Goal: Transaction & Acquisition: Purchase product/service

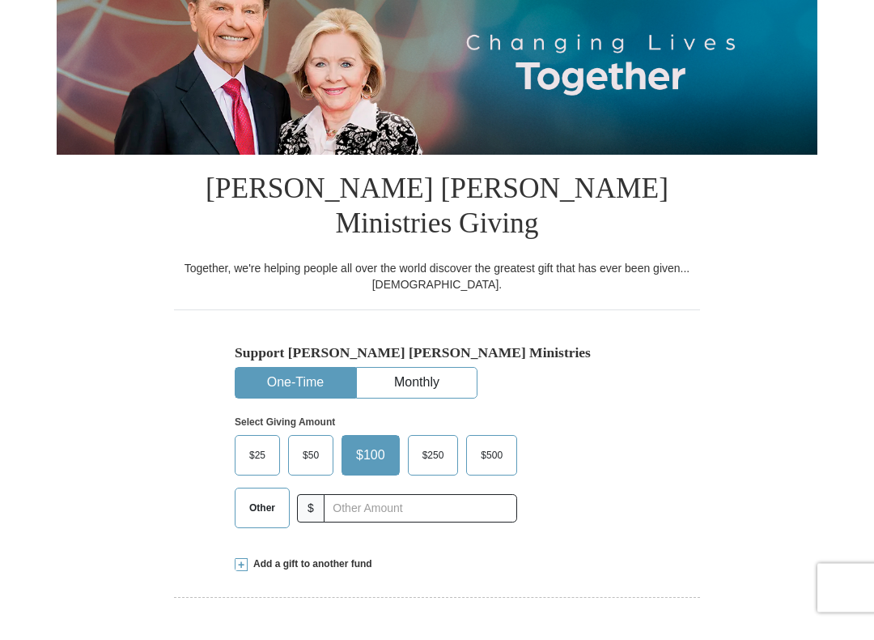
scroll to position [194, 0]
click at [266, 459] on span "$25" at bounding box center [257, 471] width 32 height 24
click at [0, 0] on input "$25" at bounding box center [0, 0] width 0 height 0
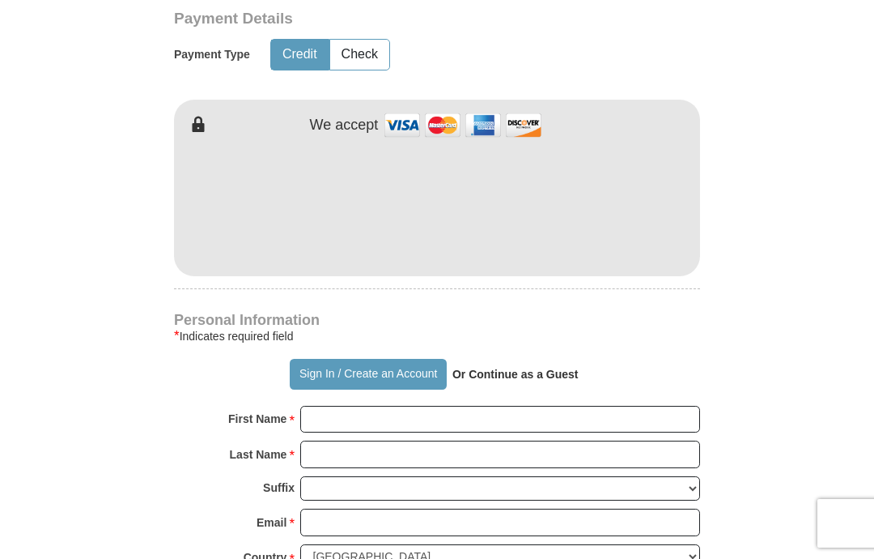
scroll to position [820, 0]
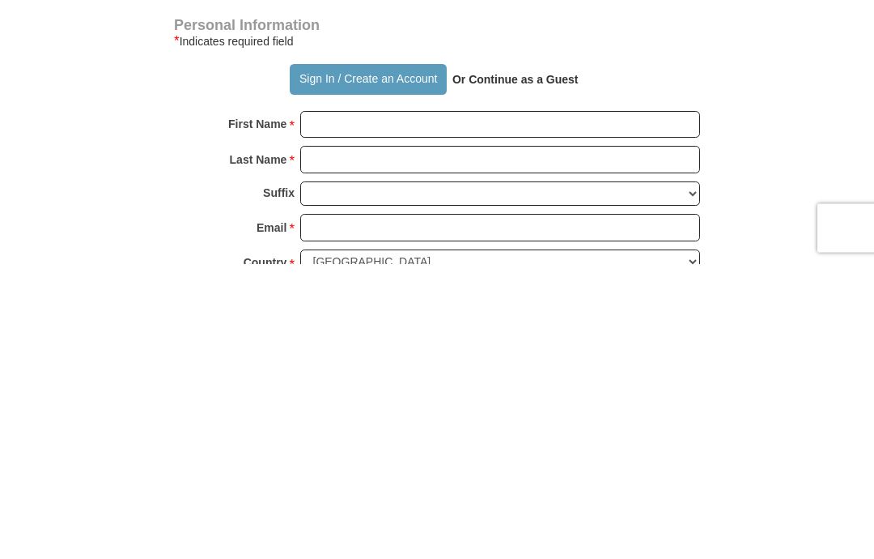
click at [555, 361] on p "Or Continue as a Guest" at bounding box center [516, 375] width 138 height 28
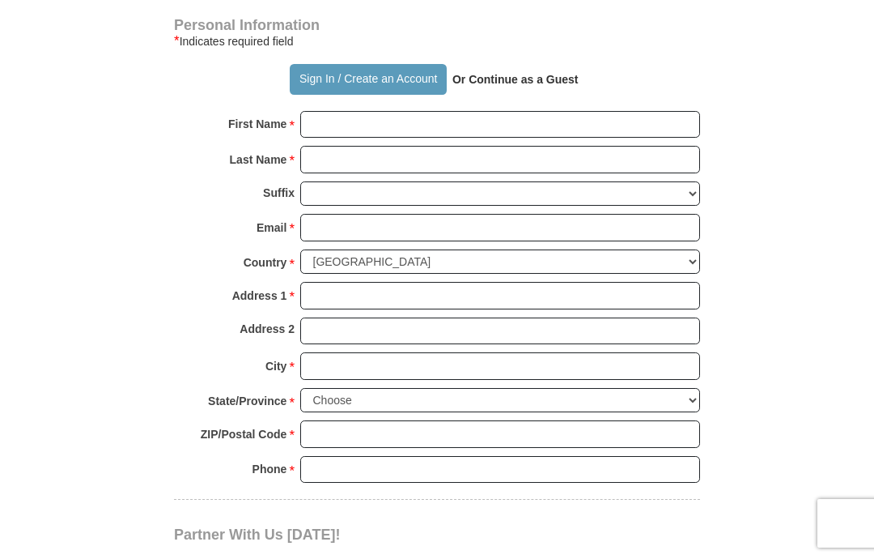
click at [538, 73] on strong "Or Continue as a Guest" at bounding box center [516, 79] width 126 height 13
click at [542, 66] on p "Or Continue as a Guest" at bounding box center [516, 80] width 138 height 28
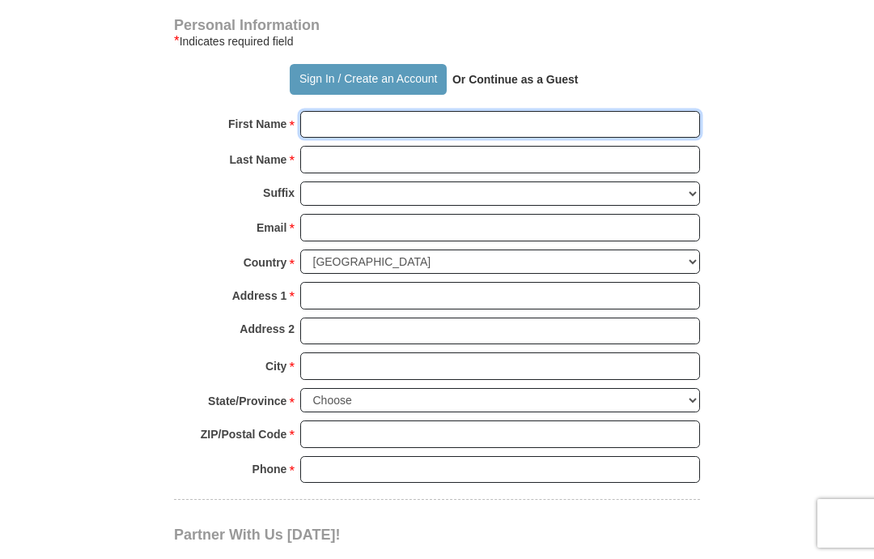
click at [345, 111] on input "First Name *" at bounding box center [500, 125] width 400 height 28
type input "[PERSON_NAME]"
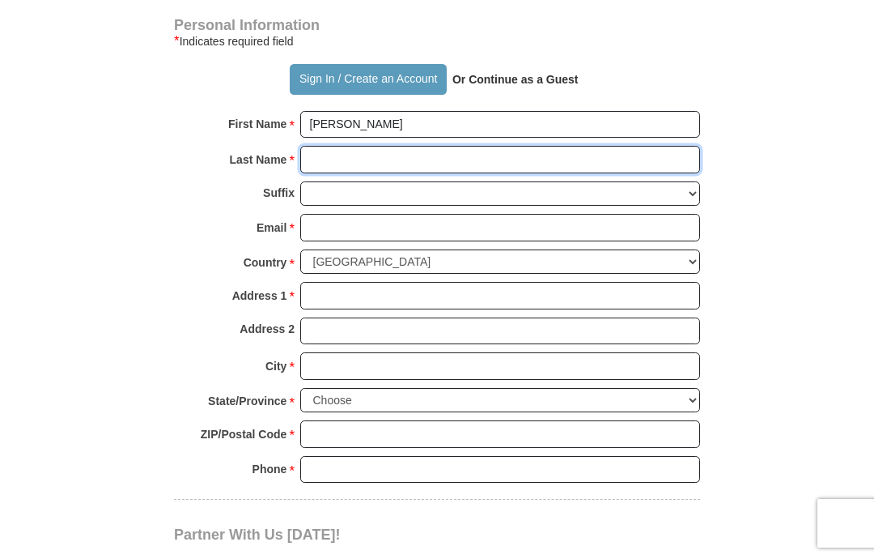
click at [334, 146] on input "Last Name *" at bounding box center [500, 160] width 400 height 28
type input "[PERSON_NAME]"
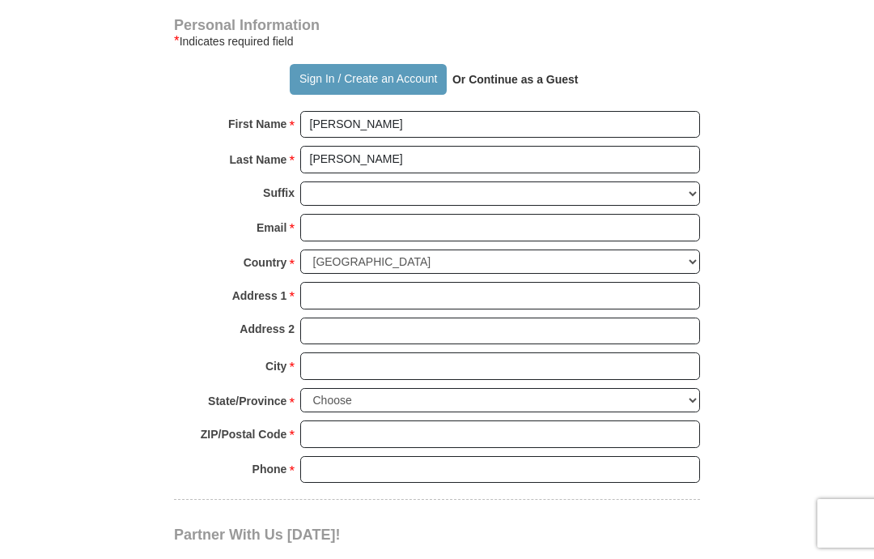
click at [346, 214] on input "Email *" at bounding box center [500, 228] width 400 height 28
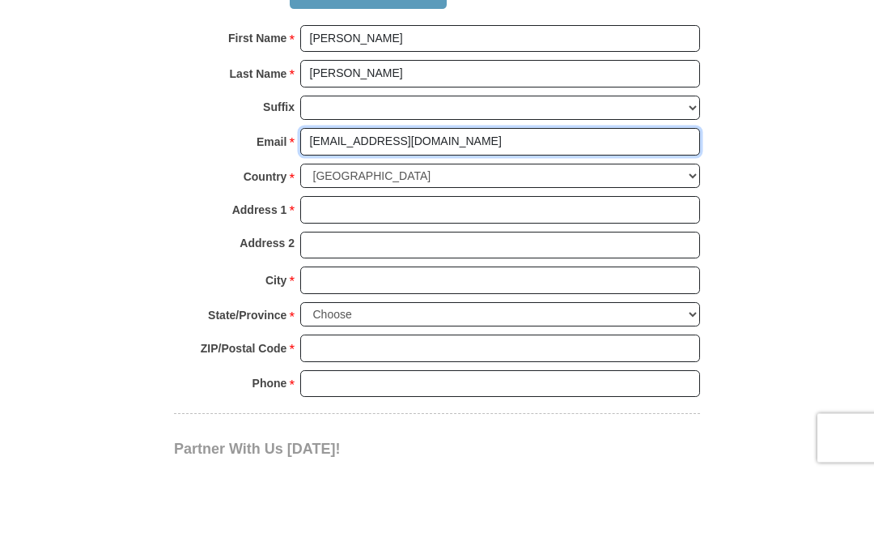
type input "[EMAIL_ADDRESS][DOMAIN_NAME]"
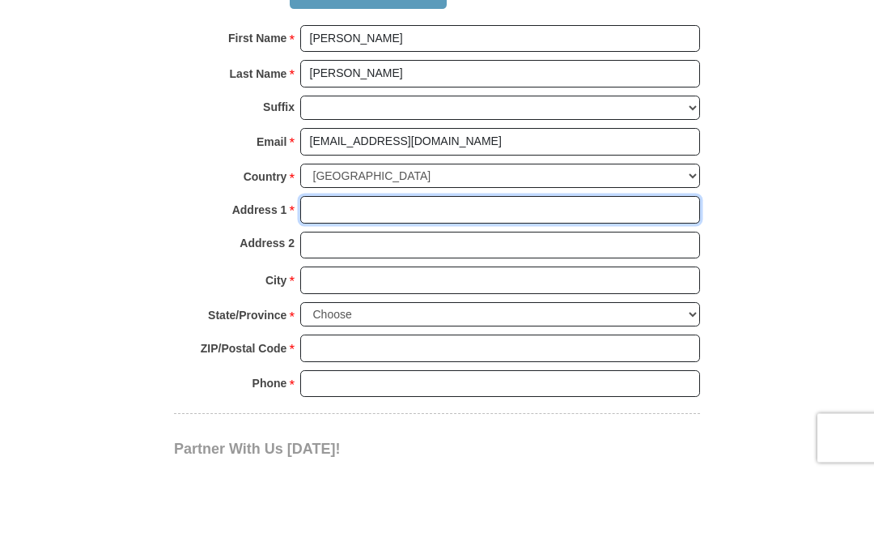
click at [337, 282] on input "Address 1 *" at bounding box center [500, 296] width 400 height 28
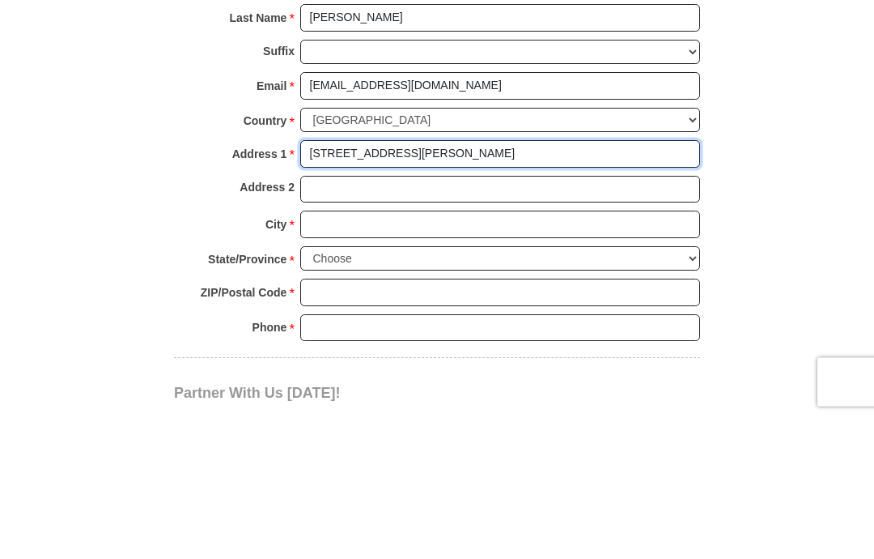
type input "[STREET_ADDRESS][PERSON_NAME]"
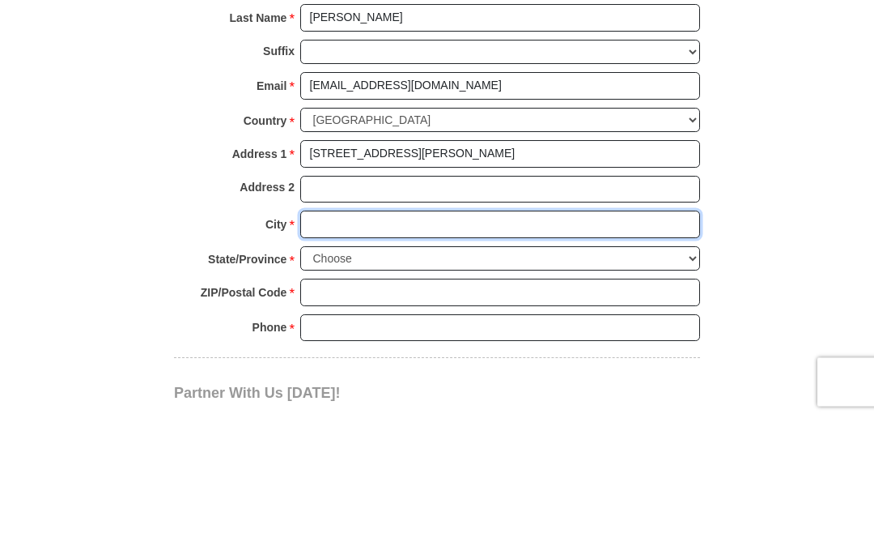
click at [347, 352] on input "City *" at bounding box center [500, 366] width 400 height 28
type input "Reno"
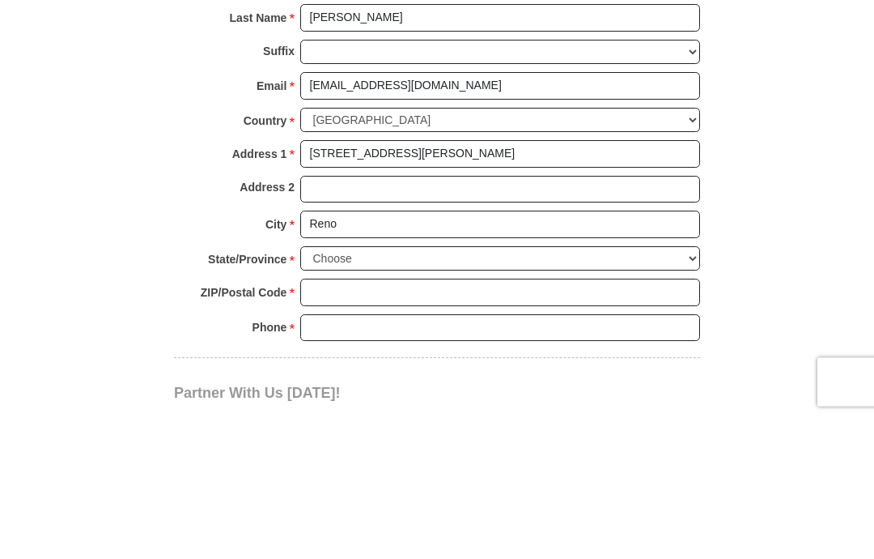
click at [698, 388] on select "Choose [US_STATE] [US_STATE] [US_STATE] [US_STATE] [US_STATE] Armed Forces Amer…" at bounding box center [500, 400] width 400 height 25
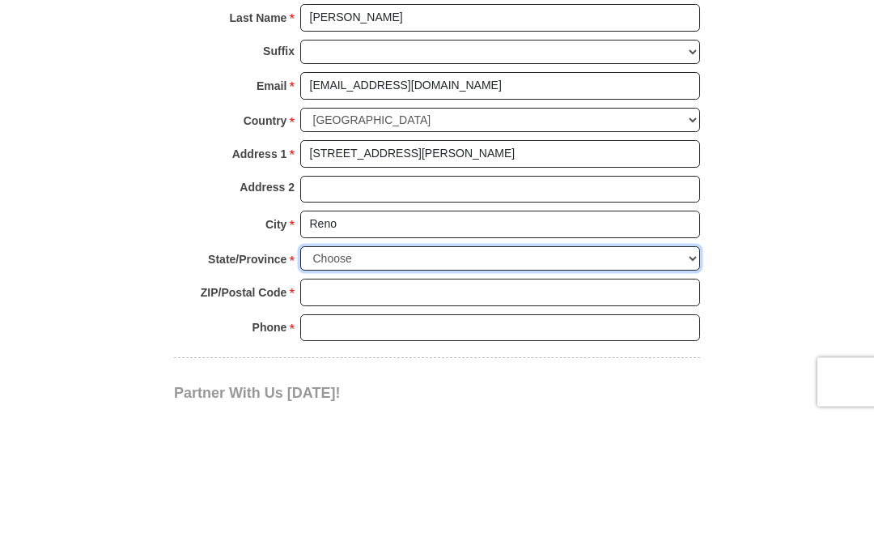
scroll to position [1345, 0]
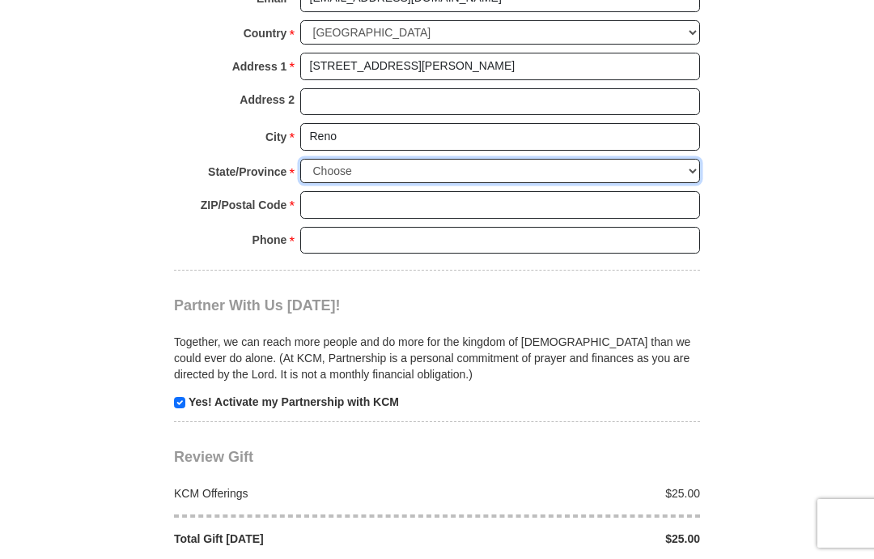
select select "NV"
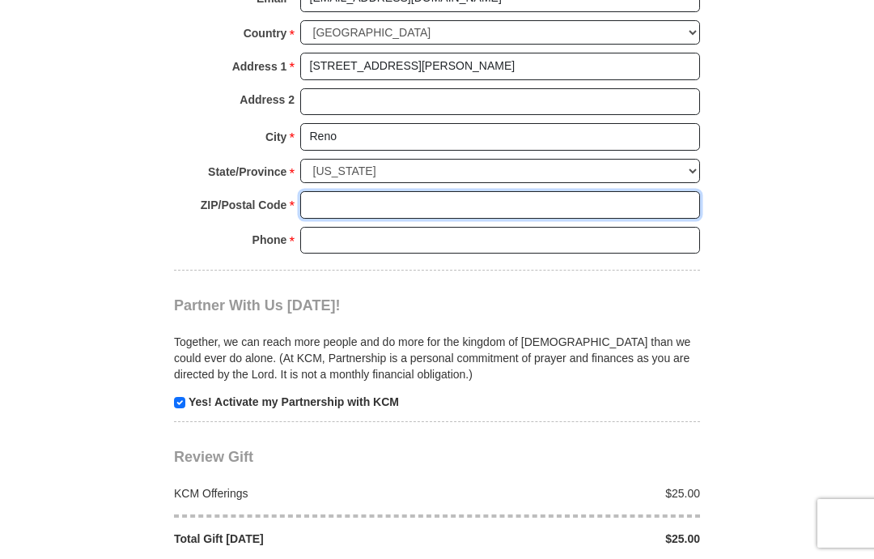
click at [334, 191] on input "ZIP/Postal Code *" at bounding box center [500, 205] width 400 height 28
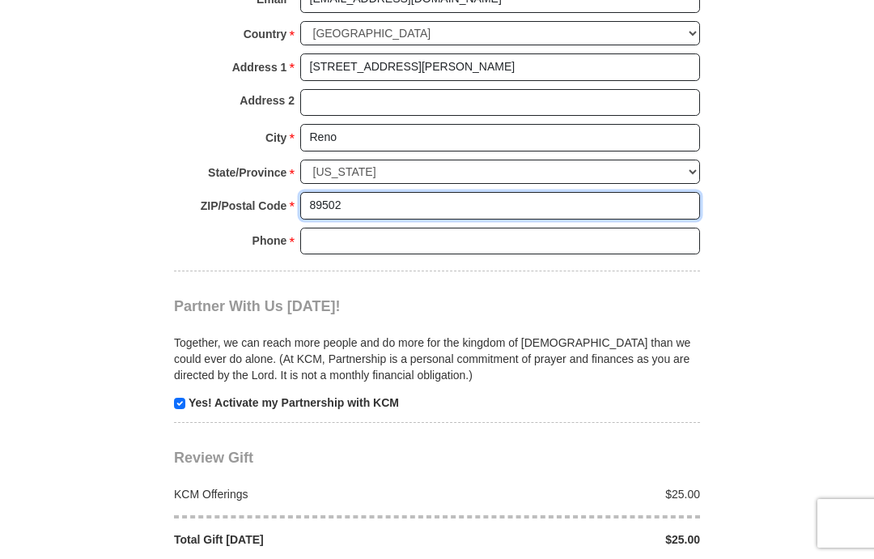
type input "89502"
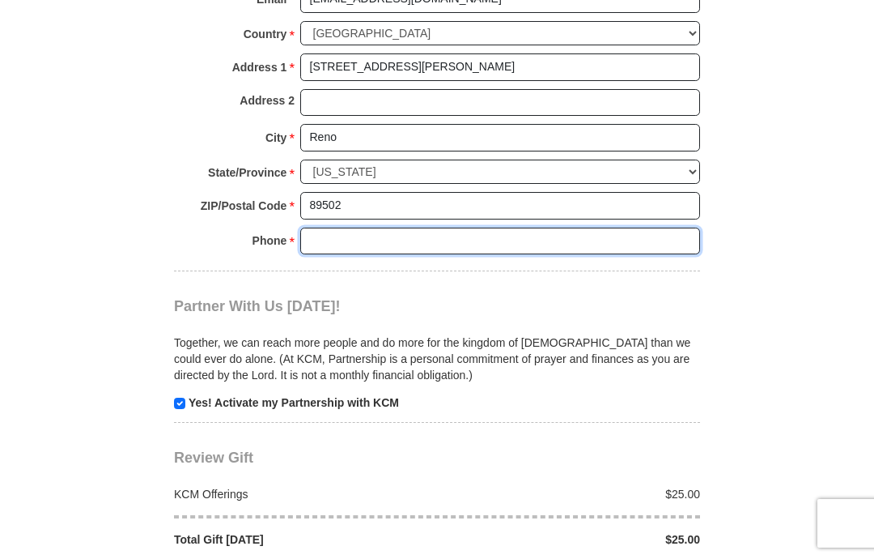
click at [344, 228] on input "Phone * *" at bounding box center [500, 242] width 400 height 28
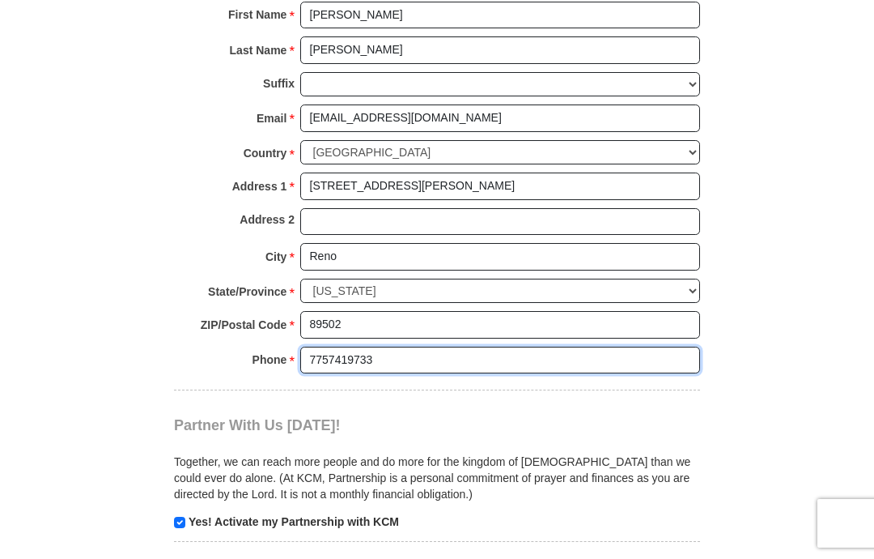
scroll to position [1224, 0]
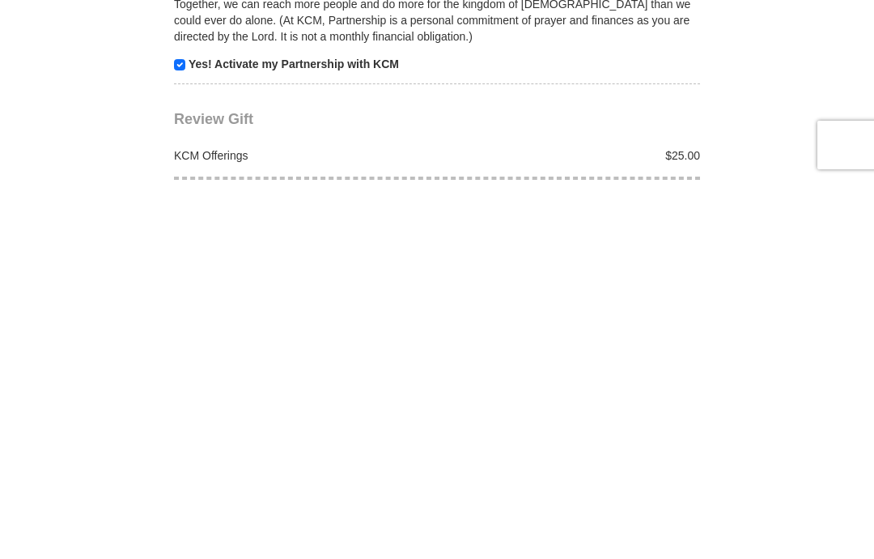
type input "7757419733"
